Goal: Task Accomplishment & Management: Use online tool/utility

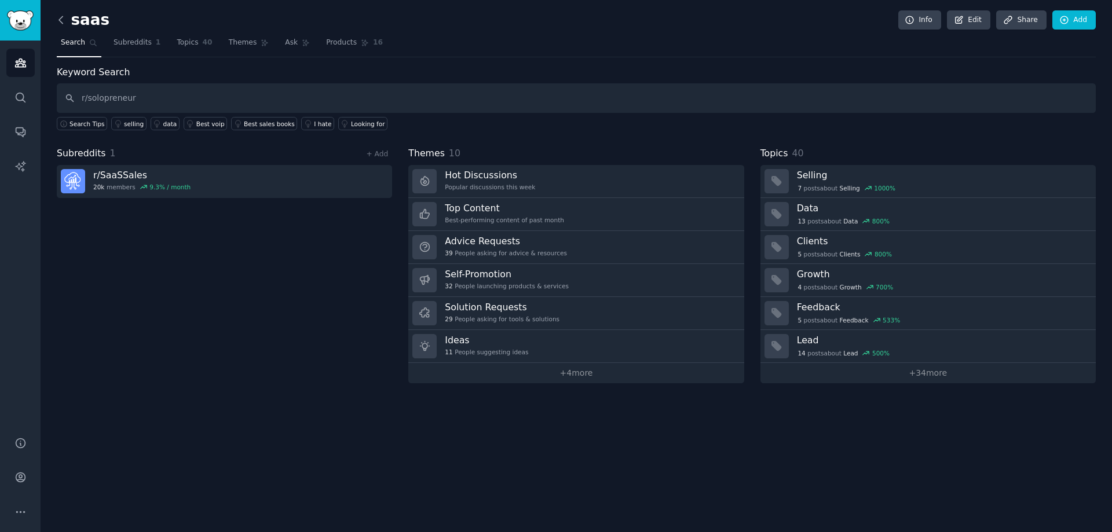
type input "r/solopreneur"
click at [64, 21] on icon at bounding box center [61, 20] width 12 height 12
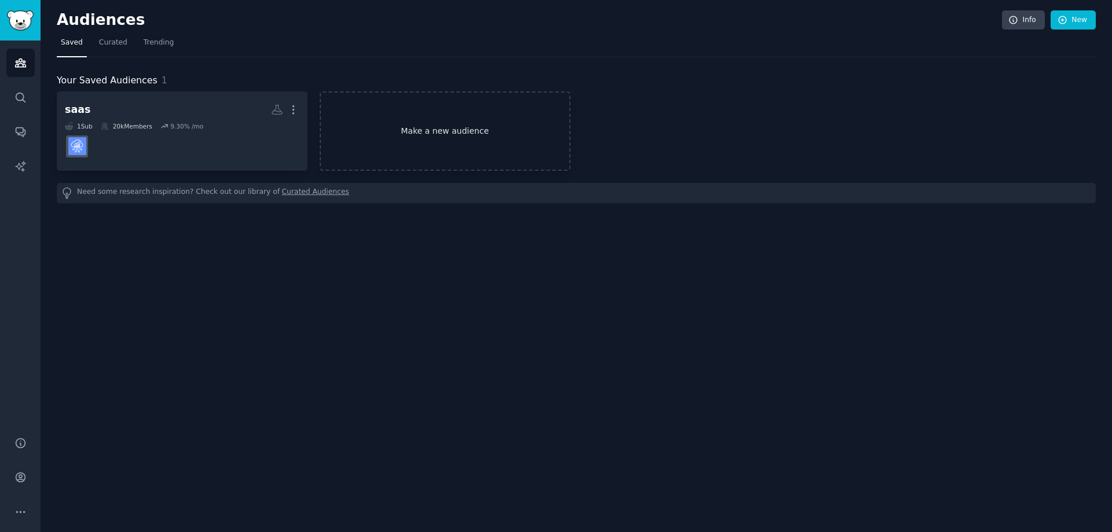
click at [490, 126] on link "Make a new audience" at bounding box center [445, 130] width 251 height 79
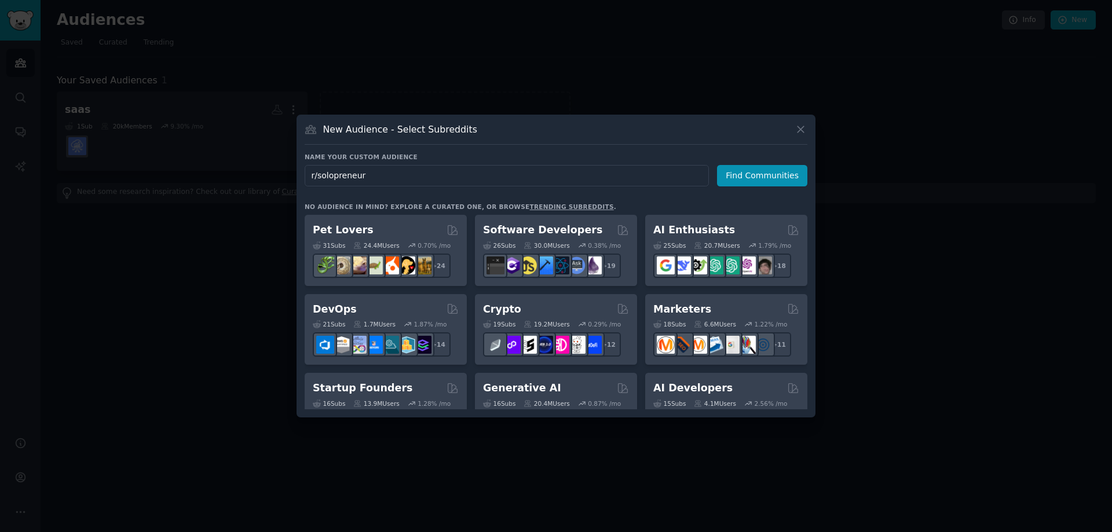
type input "r/solopreneur"
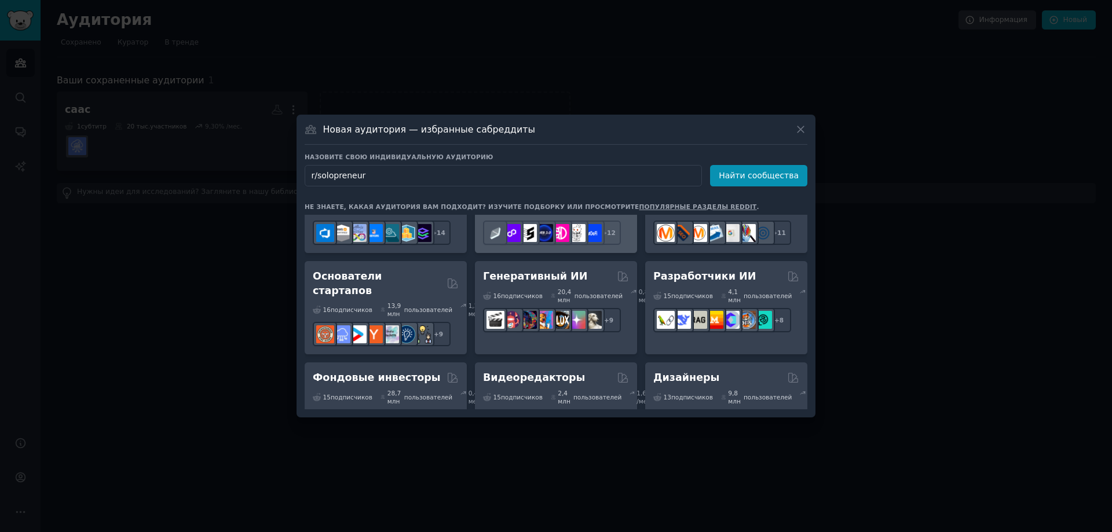
scroll to position [174, 0]
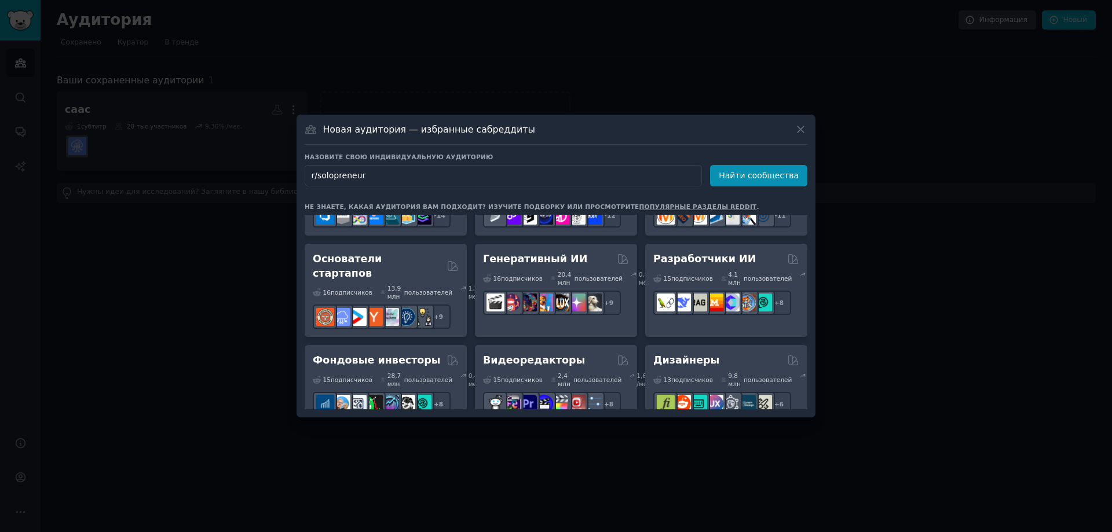
click at [639, 205] on font "популярные разделы Reddit" at bounding box center [698, 206] width 118 height 7
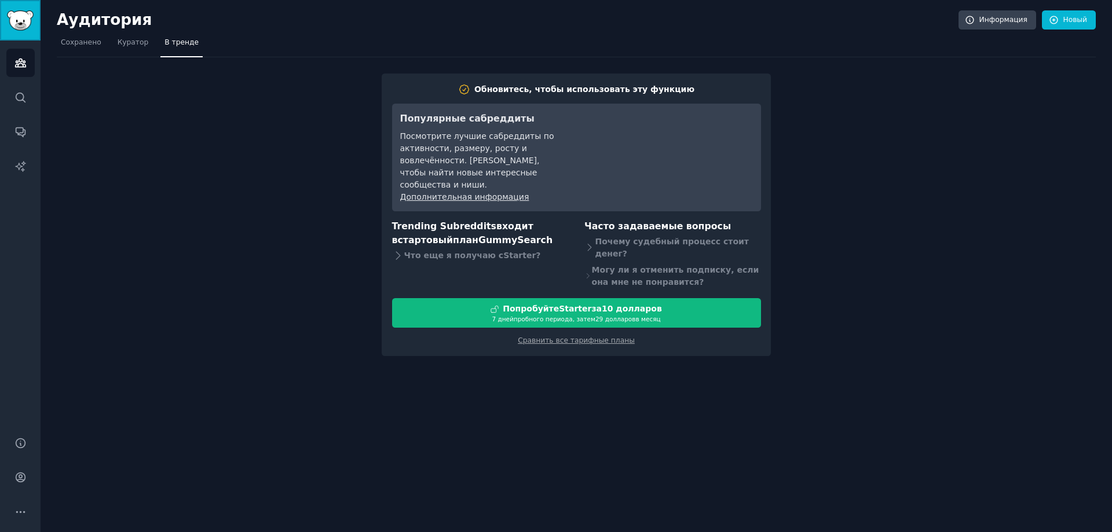
click at [32, 23] on img "Боковая панель" at bounding box center [20, 20] width 27 height 20
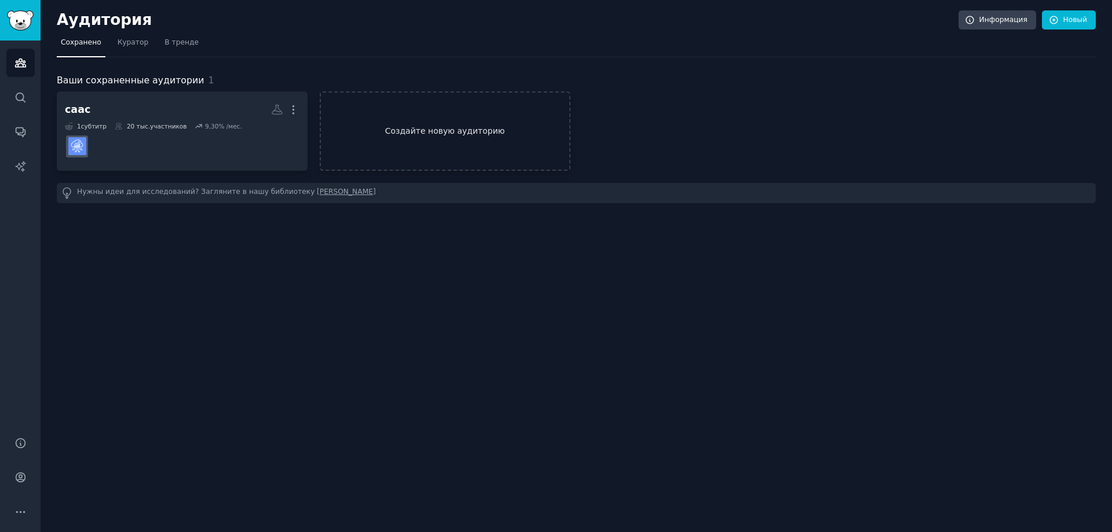
click at [485, 143] on link "Создайте новую аудиторию" at bounding box center [445, 130] width 251 height 79
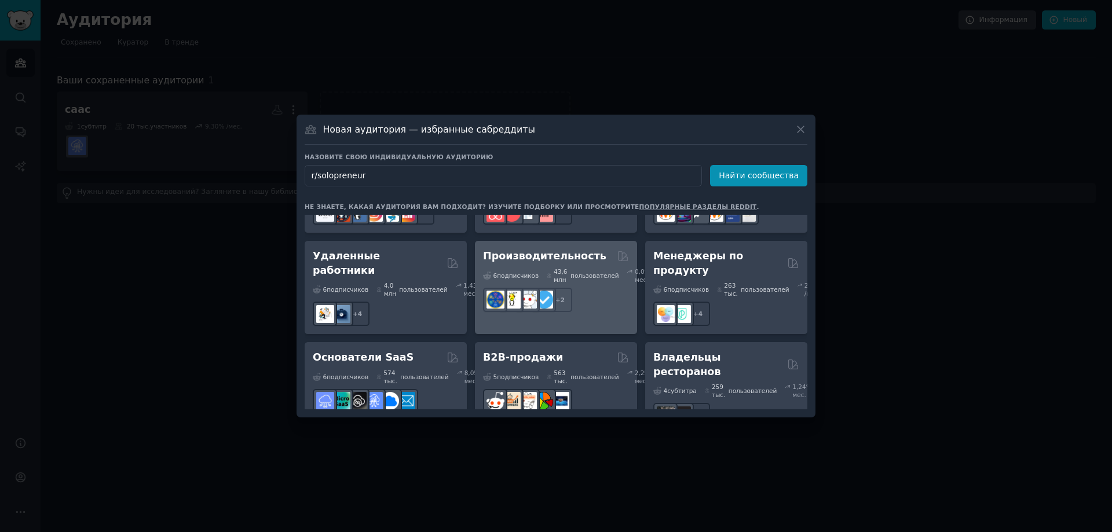
scroll to position [1208, 0]
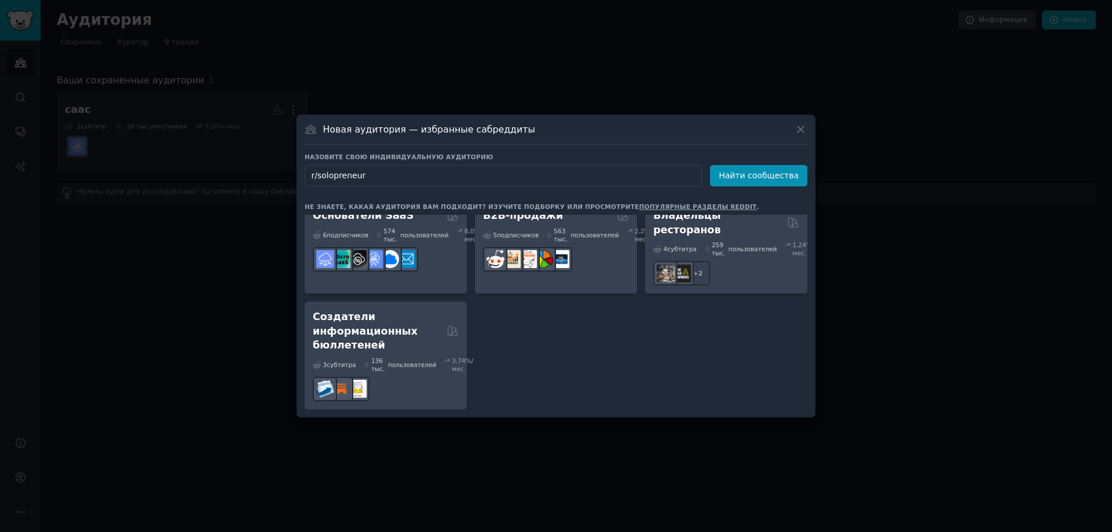
type input "r/solopreneur"
click at [804, 129] on icon at bounding box center [800, 129] width 12 height 12
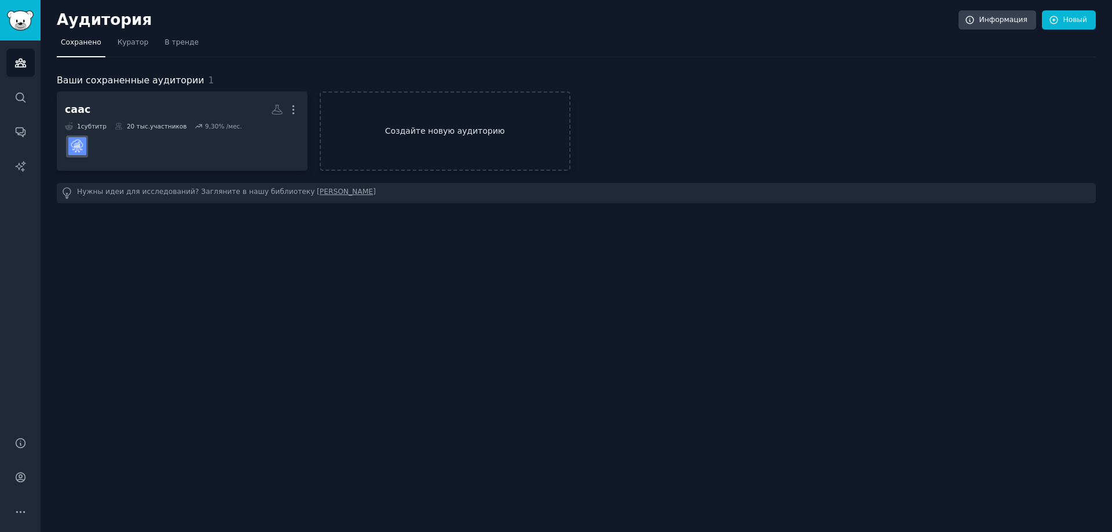
click at [429, 144] on link "Создайте новую аудиторию" at bounding box center [445, 130] width 251 height 79
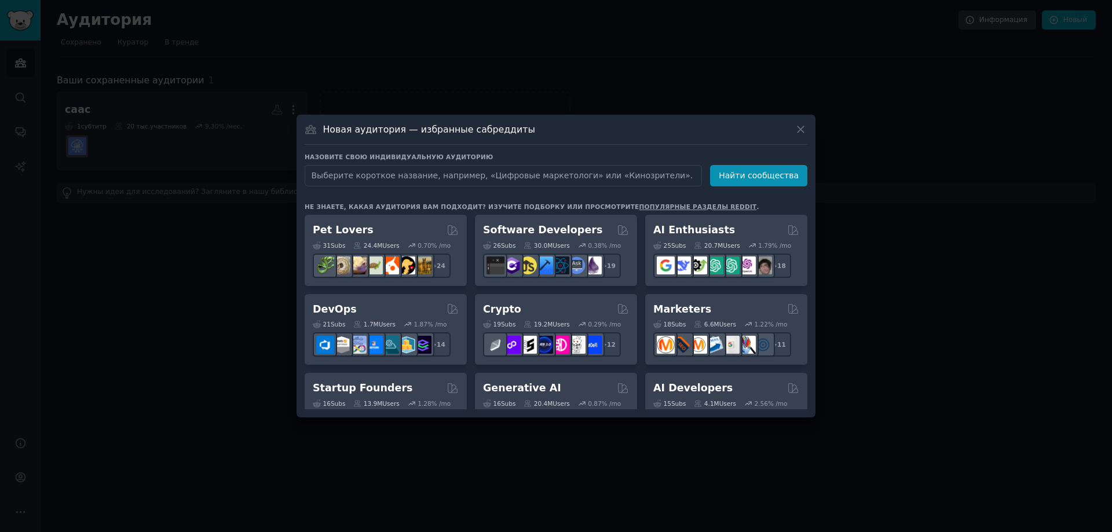
click at [499, 172] on input "text" at bounding box center [503, 175] width 397 height 21
type input "r/solopreneur"
click at [758, 171] on font "Найти сообщества" at bounding box center [759, 175] width 80 height 9
